Goal: Transaction & Acquisition: Purchase product/service

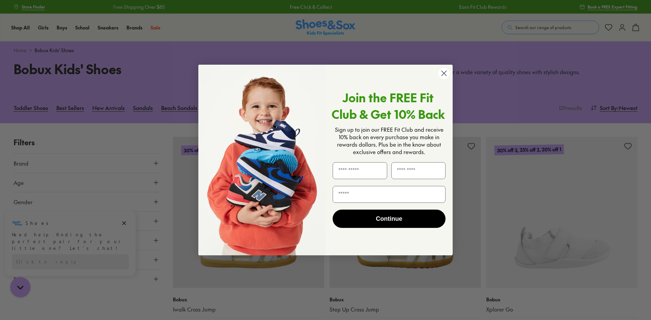
click at [445, 73] on circle "Close dialog" at bounding box center [444, 73] width 11 height 11
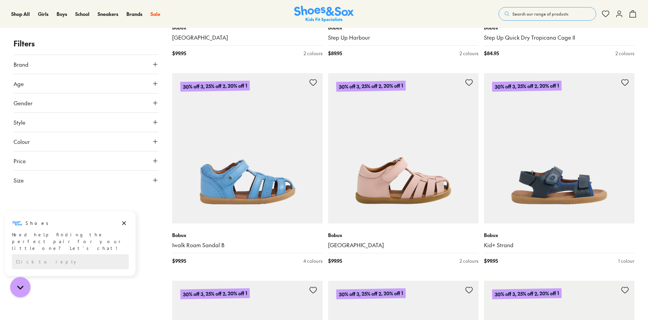
scroll to position [1730, 0]
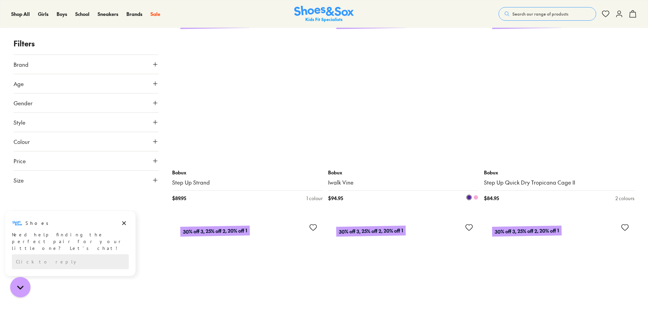
scroll to position [2747, 0]
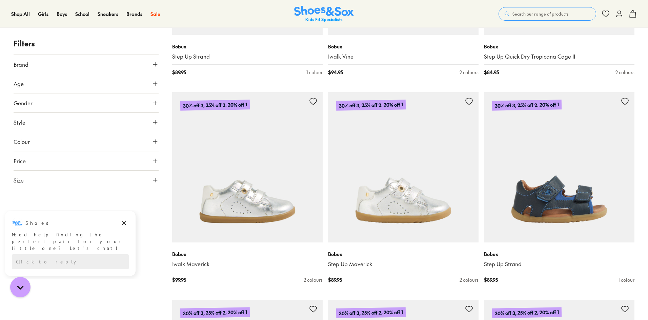
click at [17, 104] on span "Gender" at bounding box center [23, 103] width 19 height 8
click at [64, 123] on label "Boys" at bounding box center [69, 123] width 36 height 13
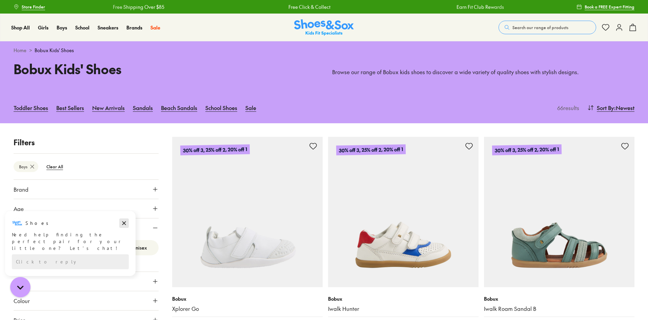
drag, startPoint x: 126, startPoint y: 224, endPoint x: 125, endPoint y: 434, distance: 209.6
click at [126, 224] on icon "Dismiss campaign" at bounding box center [124, 223] width 7 height 8
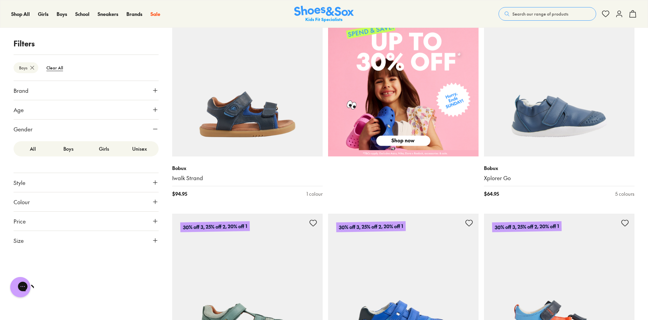
scroll to position [339, 0]
click at [24, 222] on span "Price" at bounding box center [20, 221] width 12 height 8
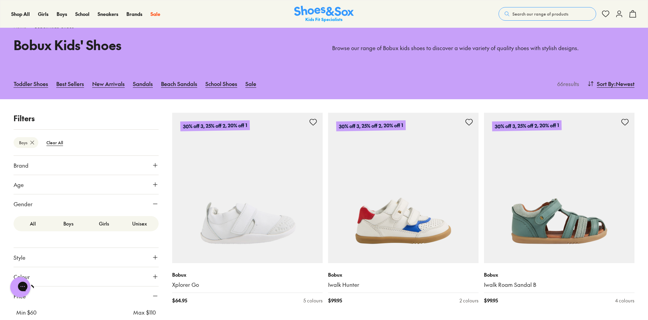
scroll to position [0, 0]
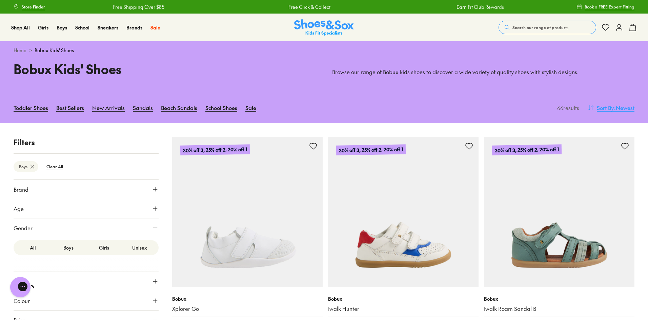
click at [612, 107] on span "Sort By" at bounding box center [605, 108] width 17 height 8
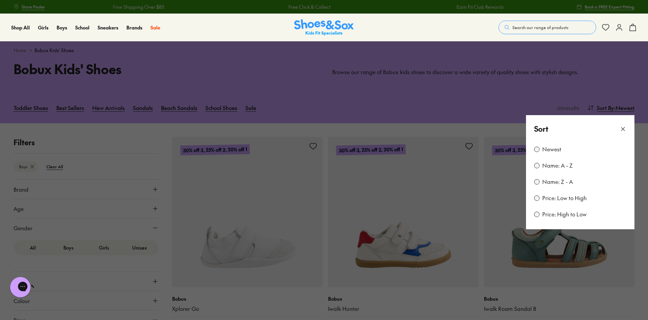
click at [554, 197] on label "Price: Low to High" at bounding box center [565, 198] width 44 height 7
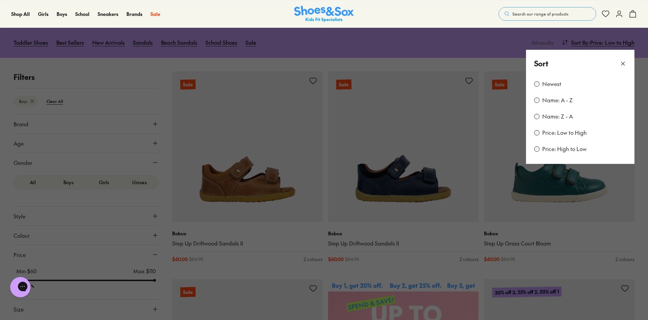
click at [370, 64] on button at bounding box center [324, 160] width 648 height 320
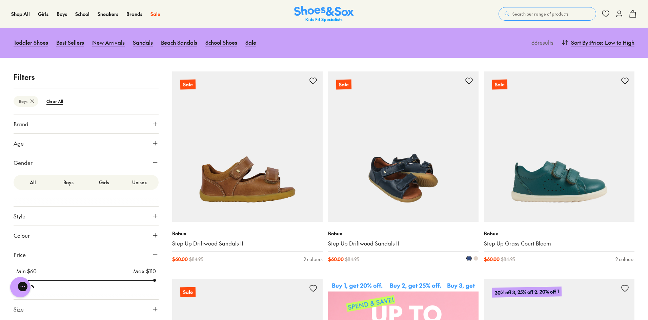
click at [394, 148] on img at bounding box center [403, 147] width 151 height 151
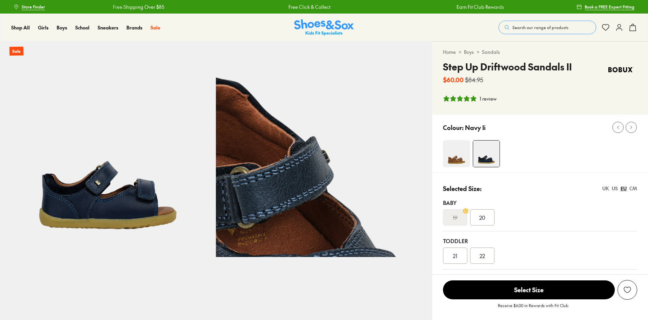
select select "*"
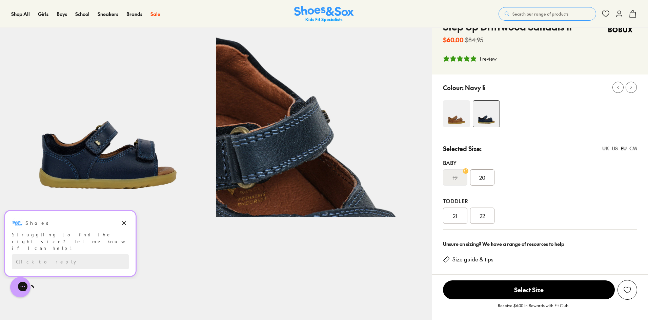
scroll to position [34, 0]
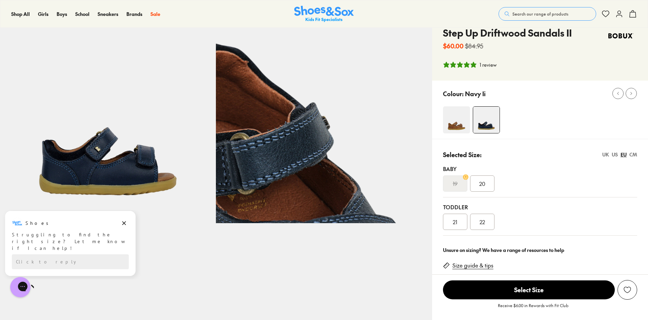
click at [457, 120] on img at bounding box center [456, 119] width 27 height 27
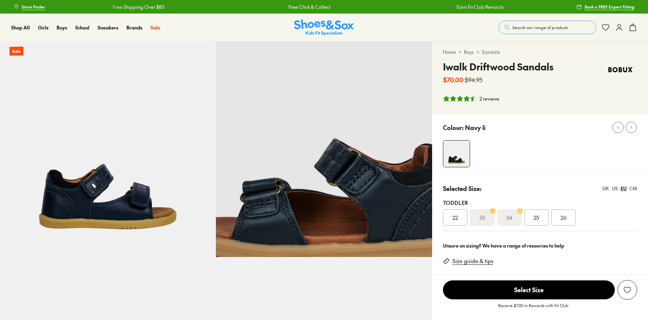
select select "*"
click at [541, 218] on div "25" at bounding box center [537, 218] width 24 height 16
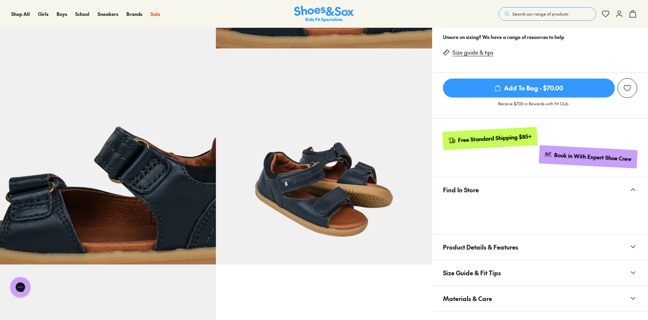
scroll to position [271, 0]
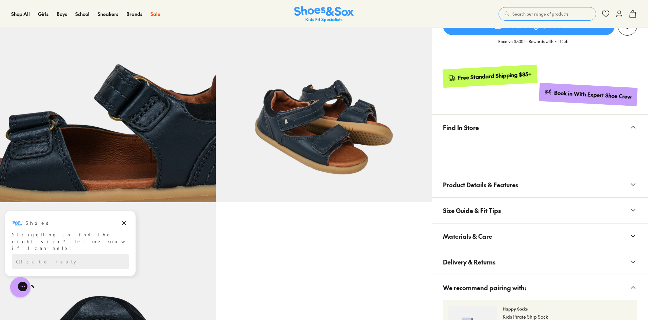
click at [501, 172] on button "Product Details & Features" at bounding box center [540, 184] width 216 height 25
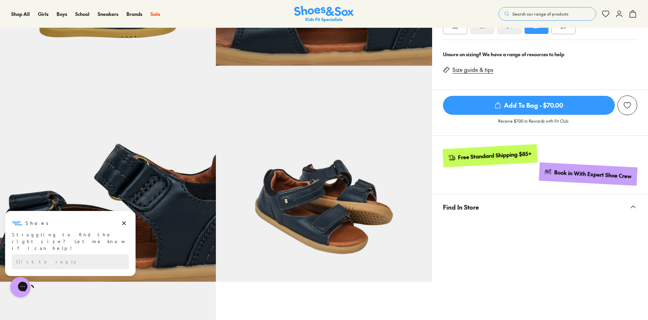
scroll to position [102, 0]
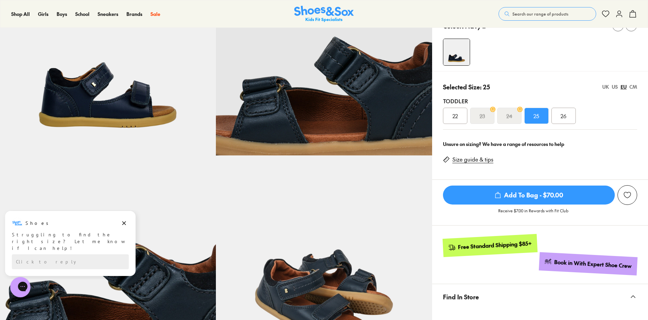
click at [540, 195] on span "Add To Bag - $70.00" at bounding box center [529, 195] width 172 height 19
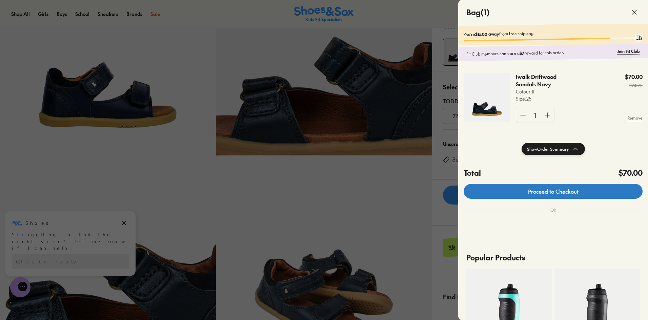
click at [540, 195] on link "Proceed to Checkout" at bounding box center [553, 191] width 179 height 15
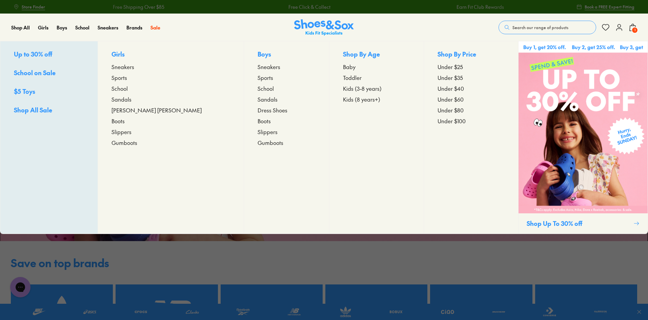
click at [30, 111] on span "Shop All Sale" at bounding box center [33, 110] width 38 height 8
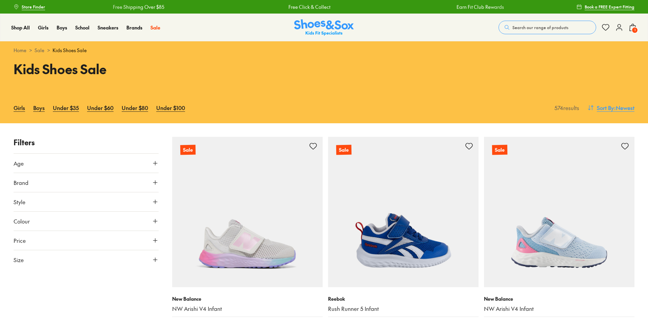
click at [619, 109] on span ": Newest" at bounding box center [625, 108] width 20 height 8
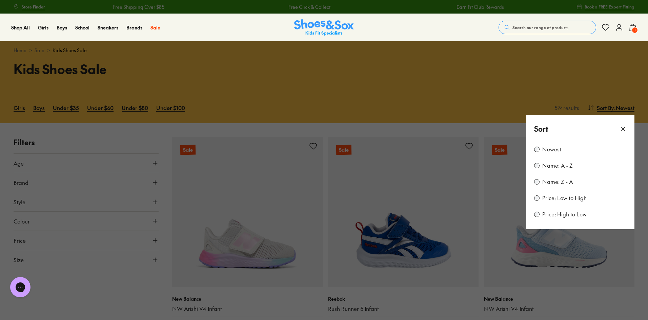
click at [573, 199] on label "Price: Low to High" at bounding box center [565, 198] width 44 height 7
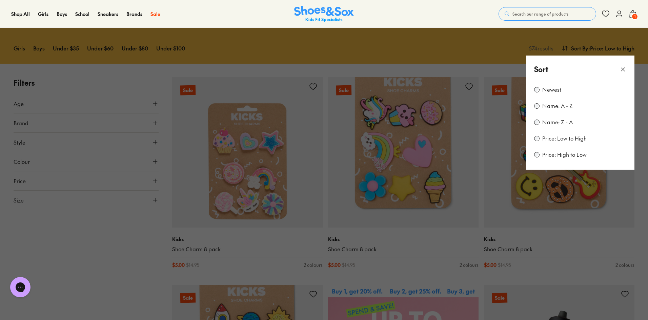
click at [482, 69] on button at bounding box center [324, 160] width 648 height 320
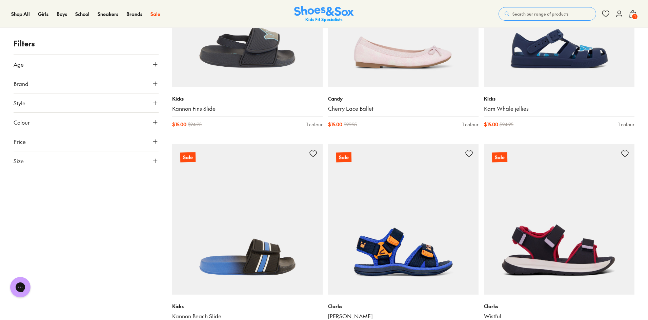
scroll to position [1281, 0]
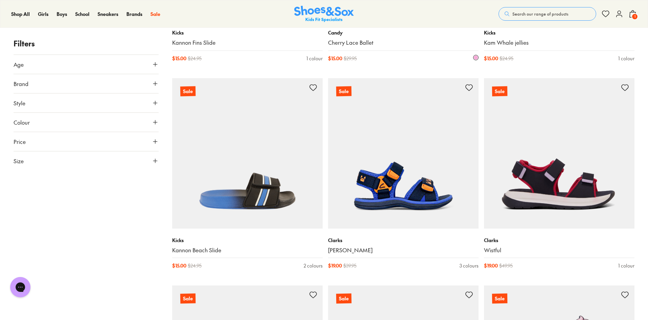
scroll to position [1179, 0]
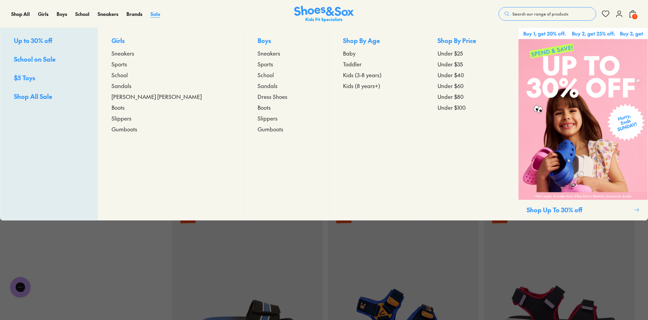
click at [155, 14] on span "Sale" at bounding box center [156, 14] width 10 height 7
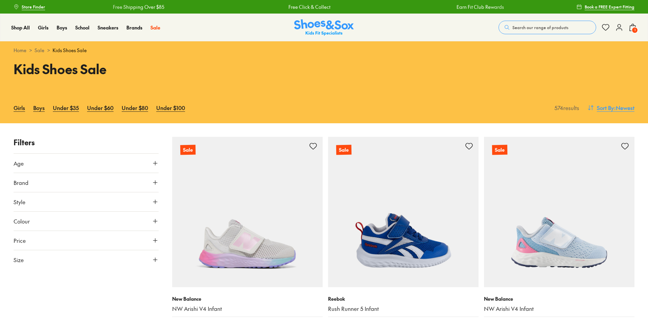
click at [627, 110] on span ": Newest" at bounding box center [625, 108] width 20 height 8
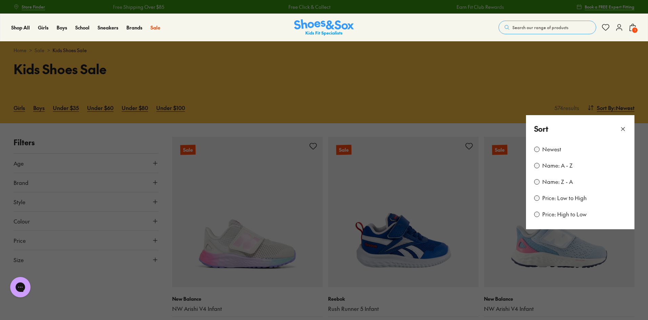
click at [571, 198] on label "Price: Low to High" at bounding box center [565, 198] width 44 height 7
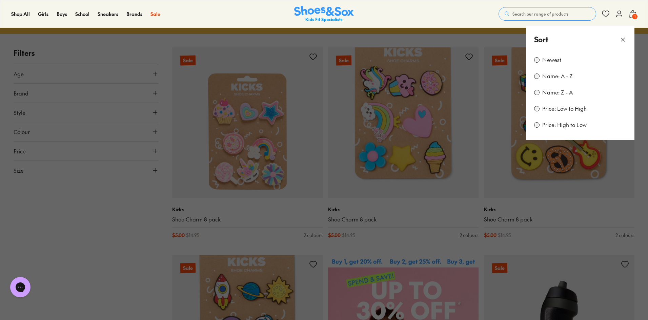
click at [559, 109] on label "Price: Low to High" at bounding box center [565, 108] width 44 height 7
click at [480, 205] on button at bounding box center [324, 160] width 648 height 320
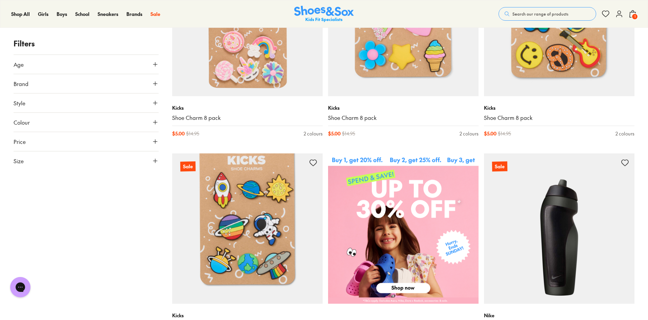
scroll to position [0, 0]
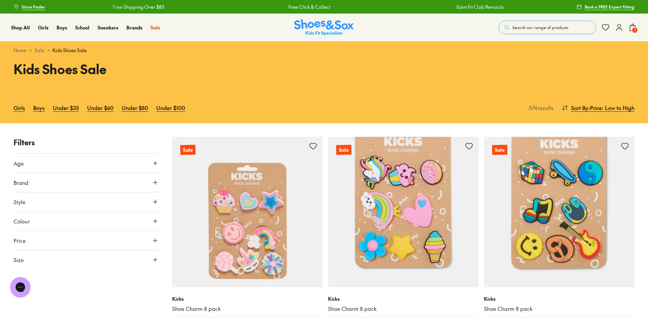
click at [638, 29] on span "1" at bounding box center [635, 30] width 7 height 7
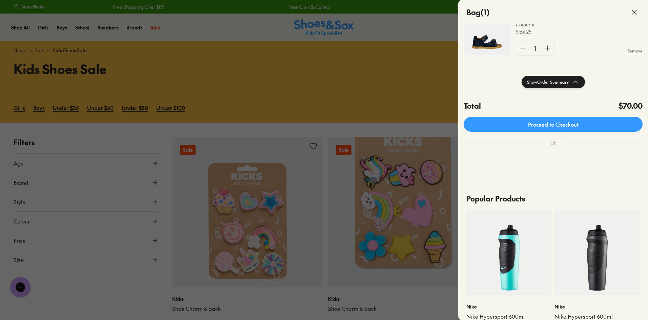
scroll to position [68, 0]
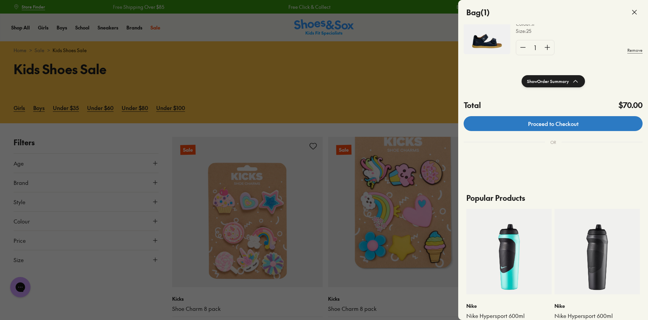
click at [559, 127] on link "Proceed to Checkout" at bounding box center [553, 123] width 179 height 15
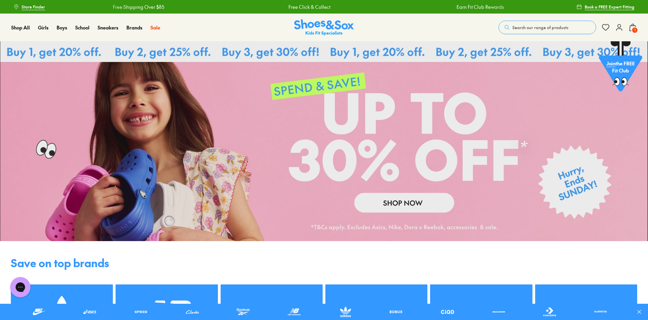
click at [634, 29] on span "1" at bounding box center [635, 30] width 7 height 7
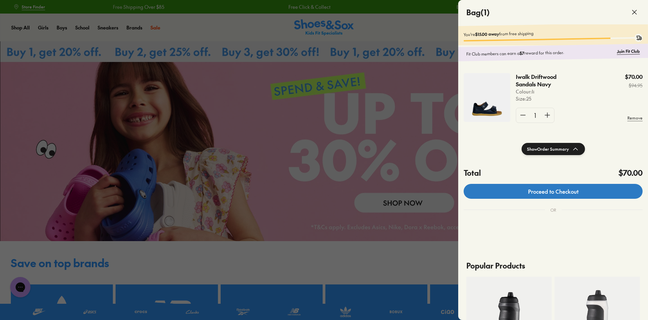
click at [551, 198] on link "Proceed to Checkout" at bounding box center [553, 191] width 179 height 15
